Goal: Task Accomplishment & Management: Manage account settings

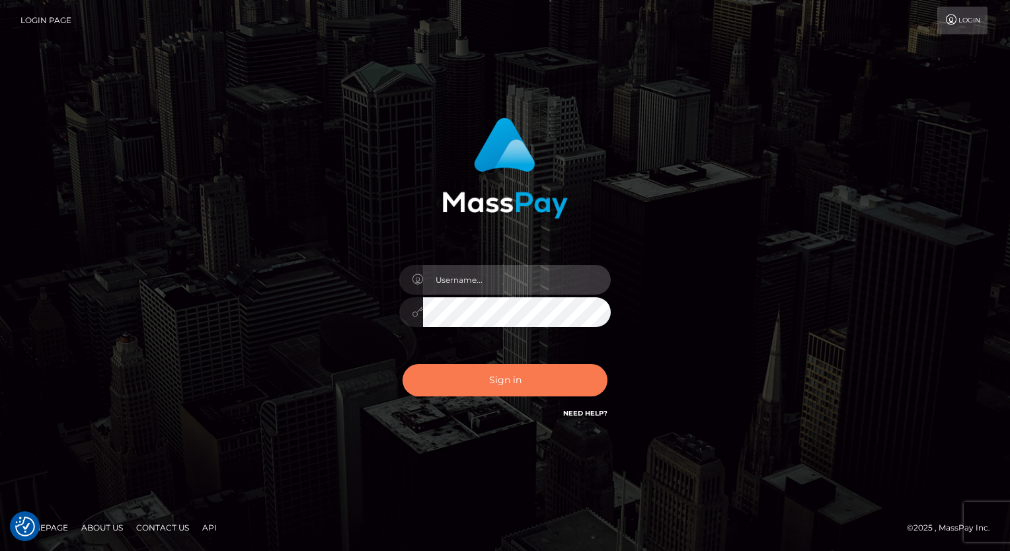
type input "aly.ignite"
click at [495, 379] on button "Sign in" at bounding box center [505, 380] width 205 height 32
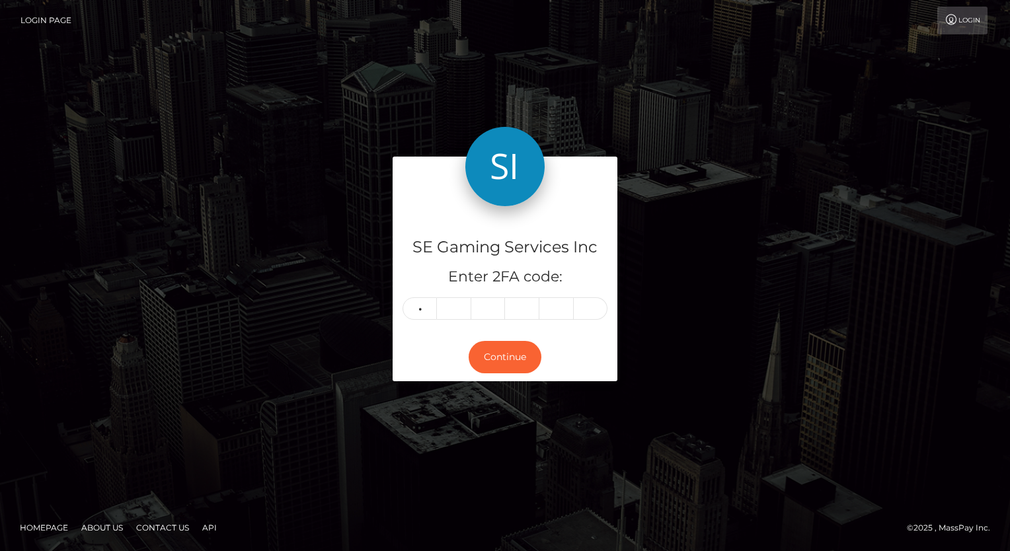
type input "6"
type input "9"
type input "4"
type input "0"
type input "5"
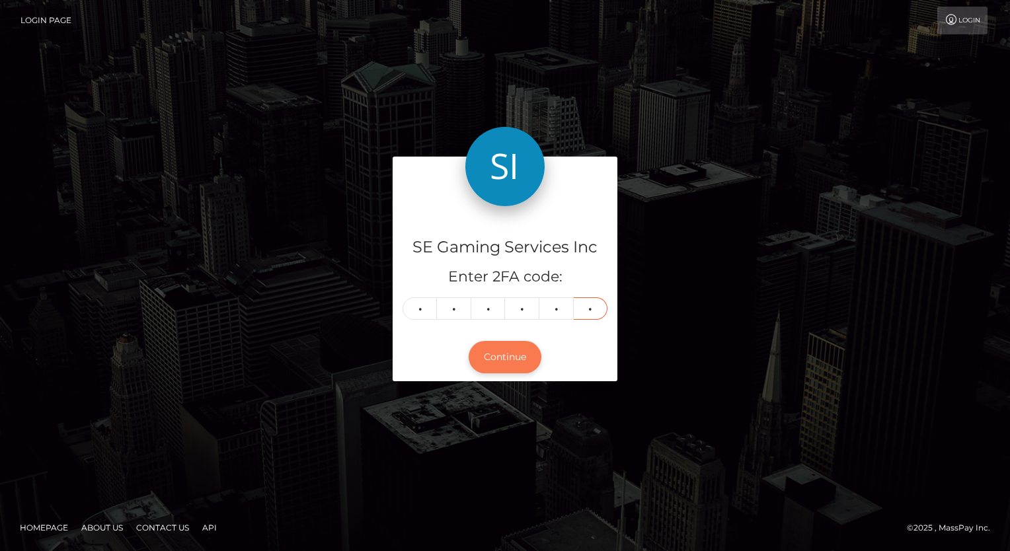
type input "3"
click at [497, 354] on button "Continue" at bounding box center [505, 357] width 73 height 32
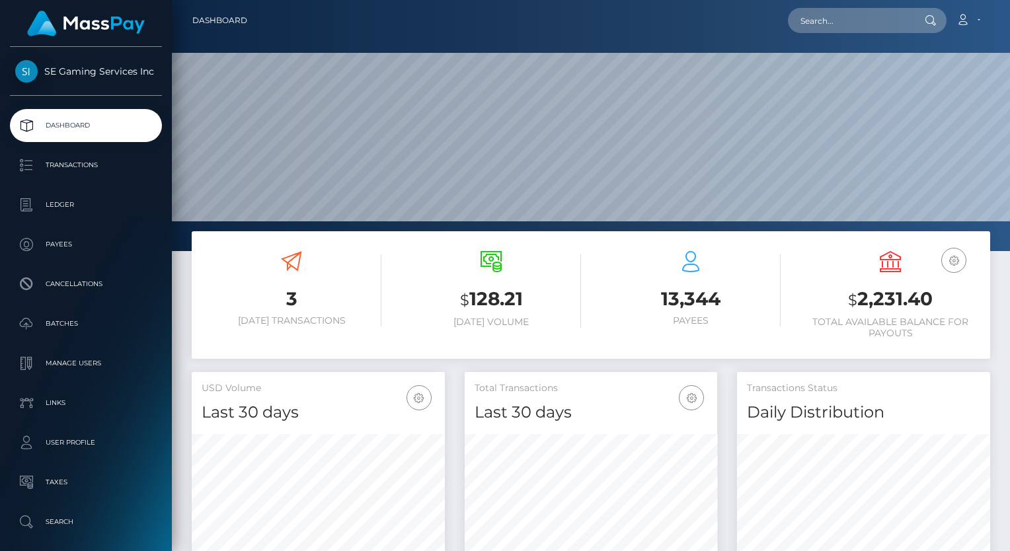
scroll to position [234, 253]
click at [880, 22] on input "text" at bounding box center [850, 20] width 124 height 25
paste input "aarushg2009@gmail.com"
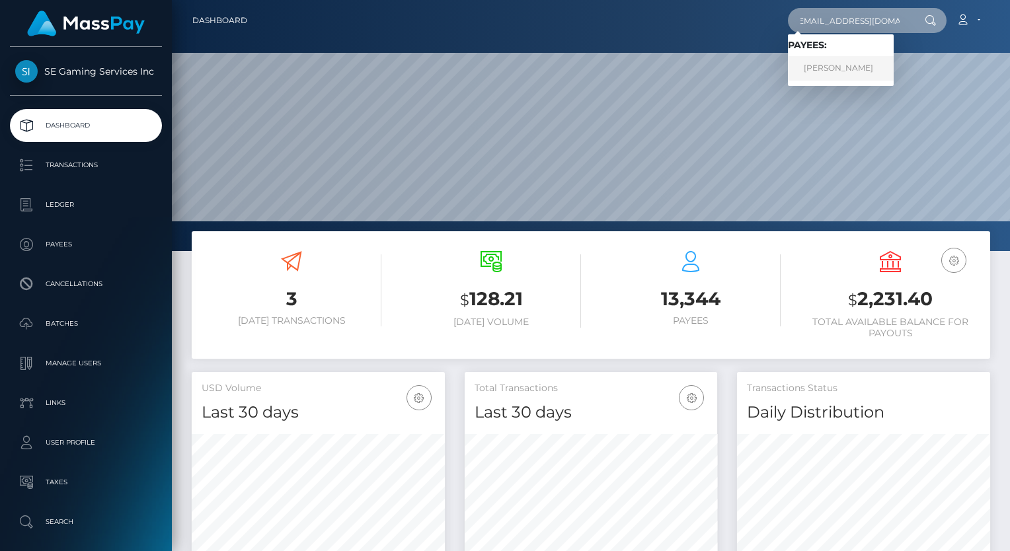
type input "aarushg2009@gmail.com"
click at [836, 68] on link "Aarush Gupta" at bounding box center [841, 68] width 106 height 24
